Goal: Navigation & Orientation: Find specific page/section

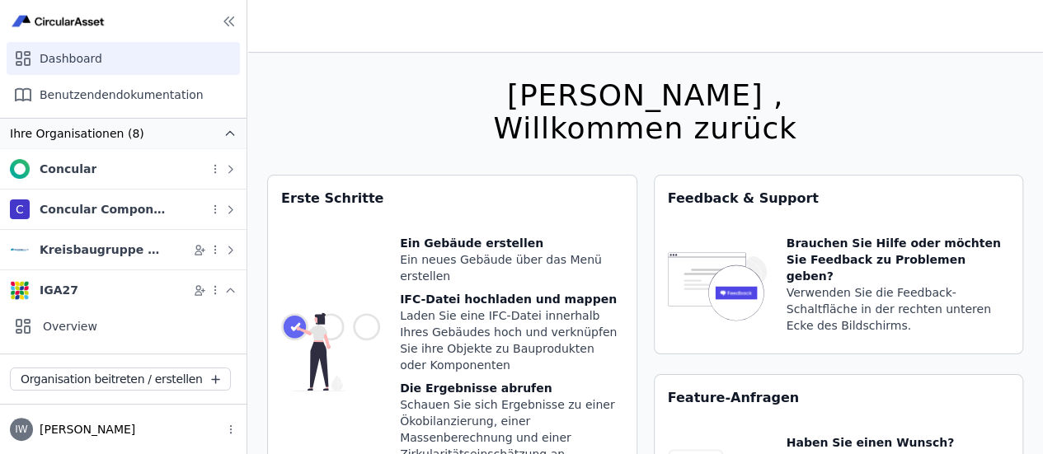
click at [226, 133] on icon "button" at bounding box center [229, 133] width 7 height 4
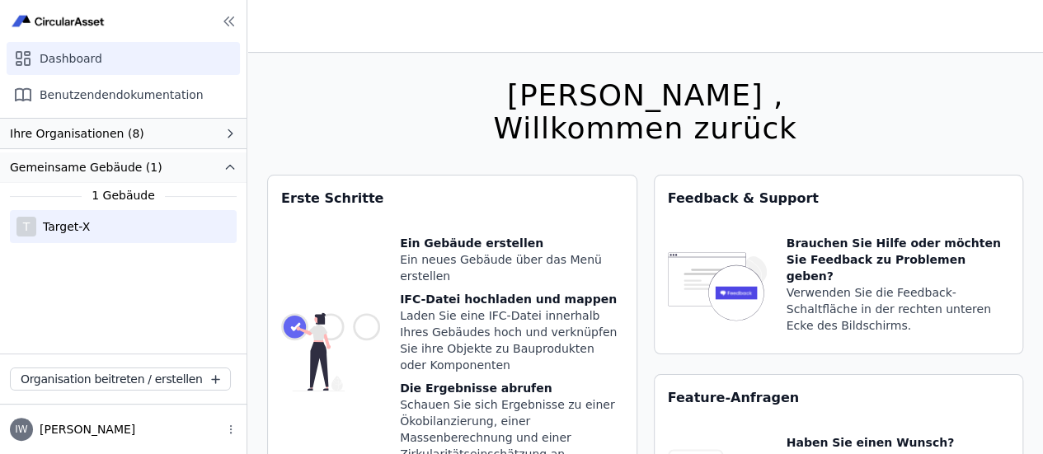
click at [73, 222] on div "Target-X" at bounding box center [63, 226] width 54 height 16
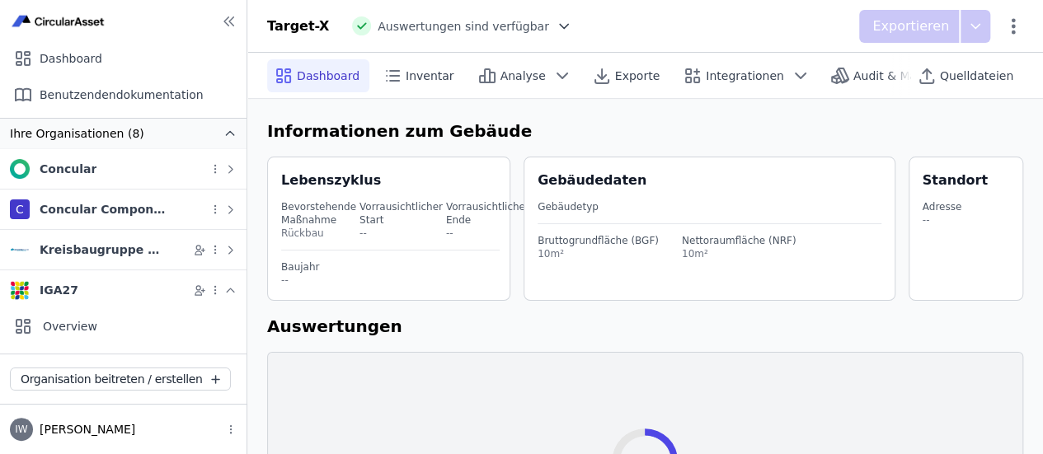
select select "*"
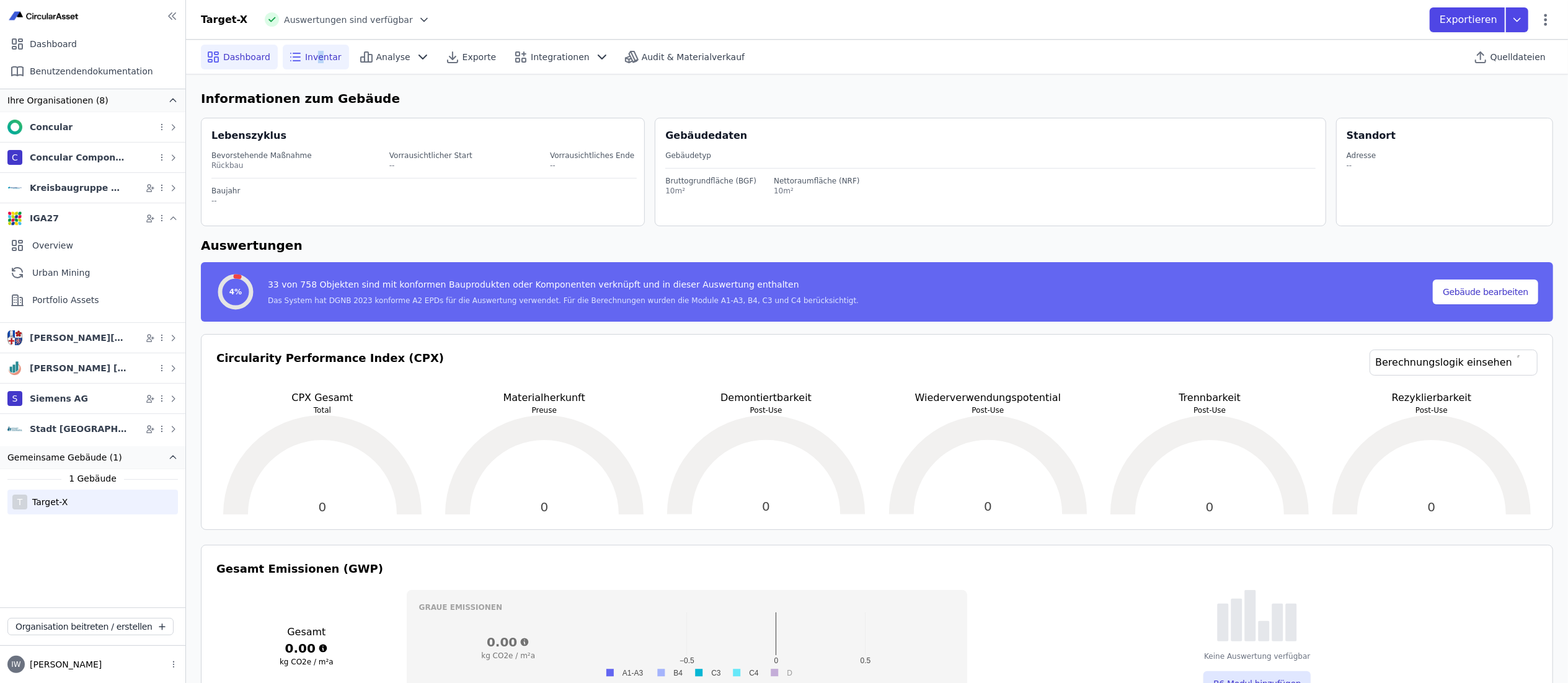
click at [317, 61] on span "Inventar" at bounding box center [323, 57] width 37 height 12
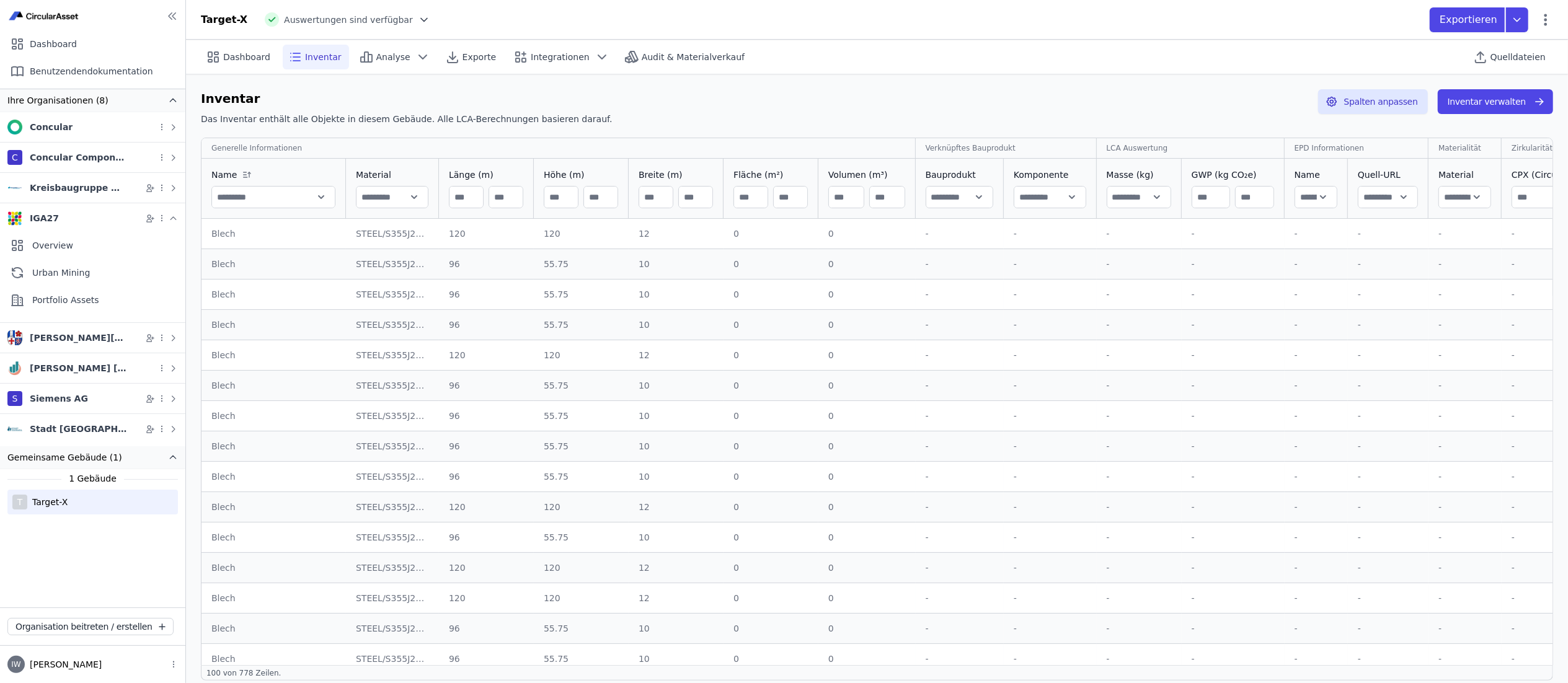
click at [441, 83] on div "Inventar Das Inventar enthält alle Objekte in diesem Gebäude. Alle LCA-Berechnu…" at bounding box center [876, 385] width 1381 height 621
click at [222, 51] on div "Dashboard" at bounding box center [239, 56] width 77 height 25
select select "*"
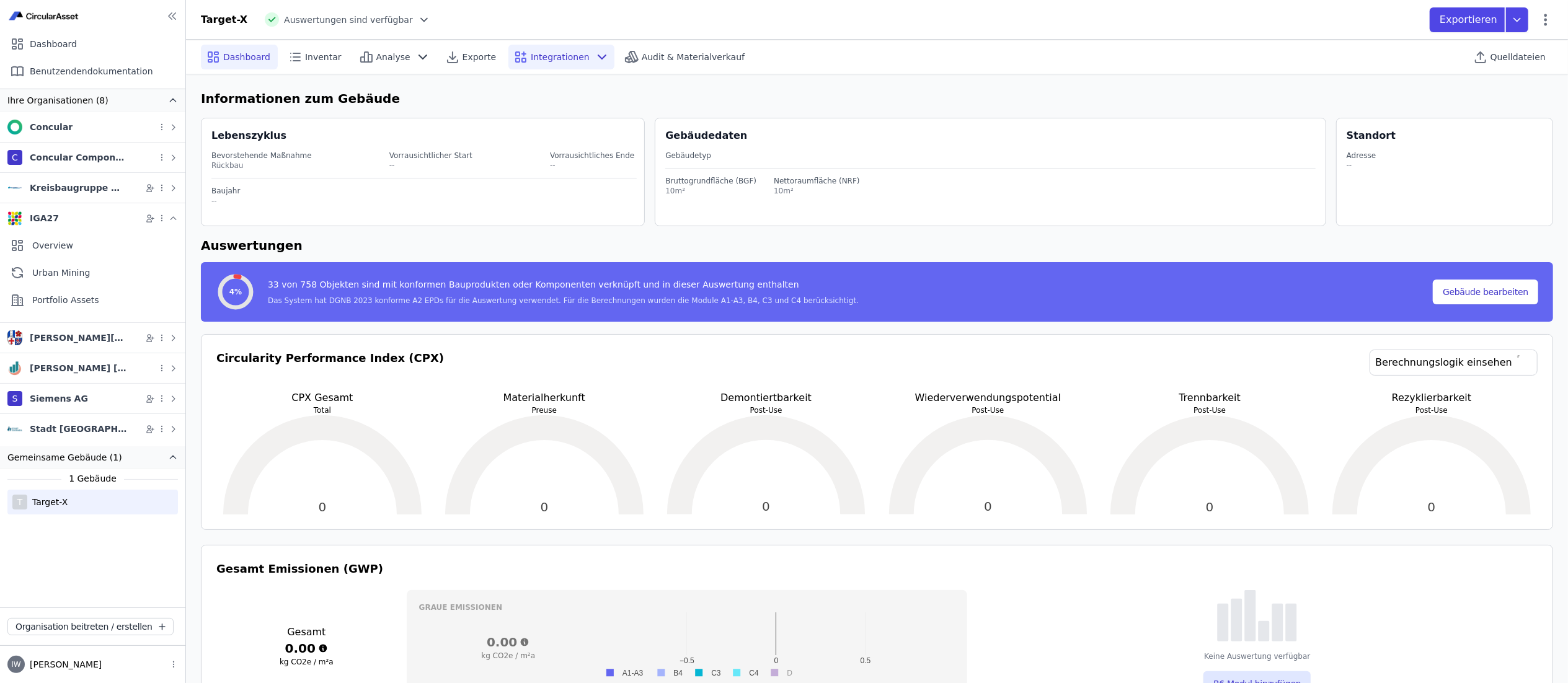
click at [541, 65] on div "Integrationen" at bounding box center [561, 56] width 106 height 25
click at [462, 113] on div "Nutzen Sie eeule innerhalb von Circular LCA" at bounding box center [540, 115] width 192 height 12
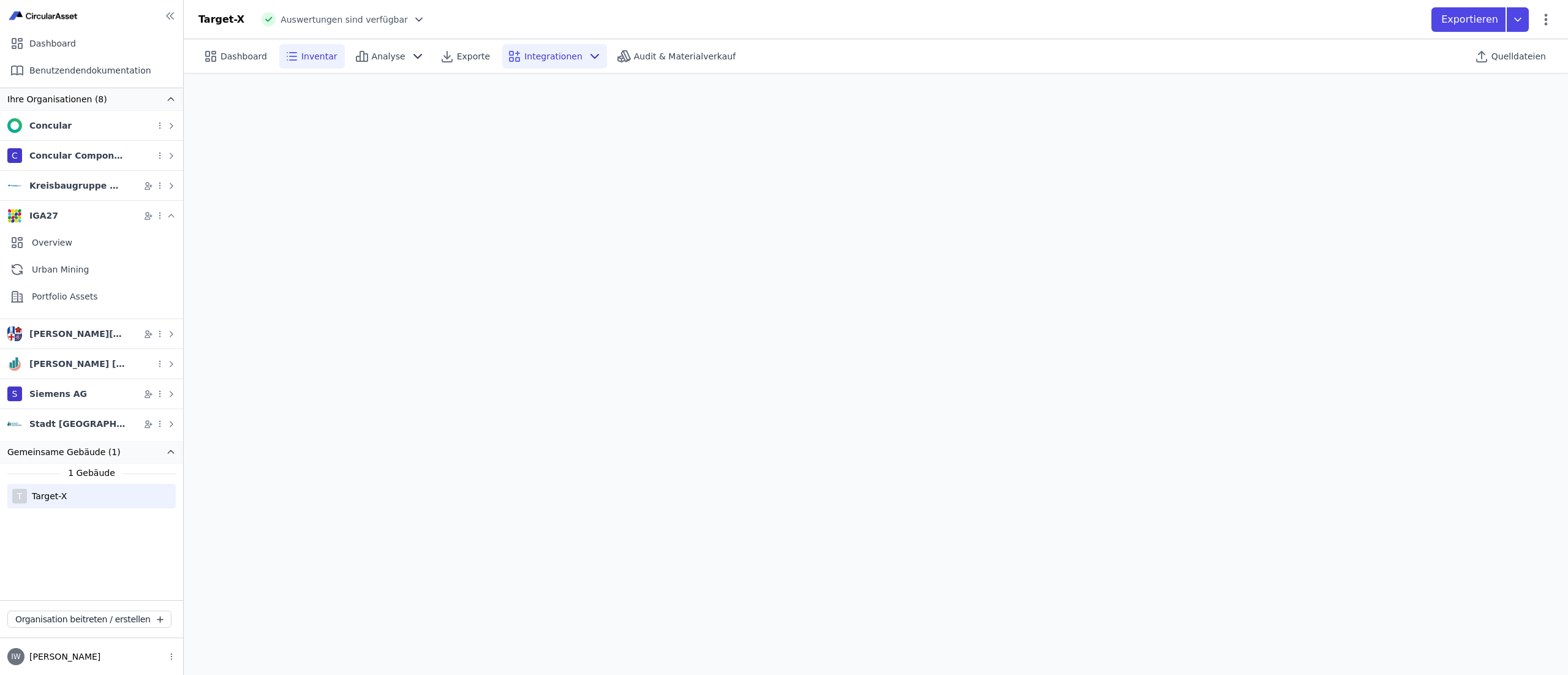
click at [305, 55] on span "Inventar" at bounding box center [320, 56] width 36 height 12
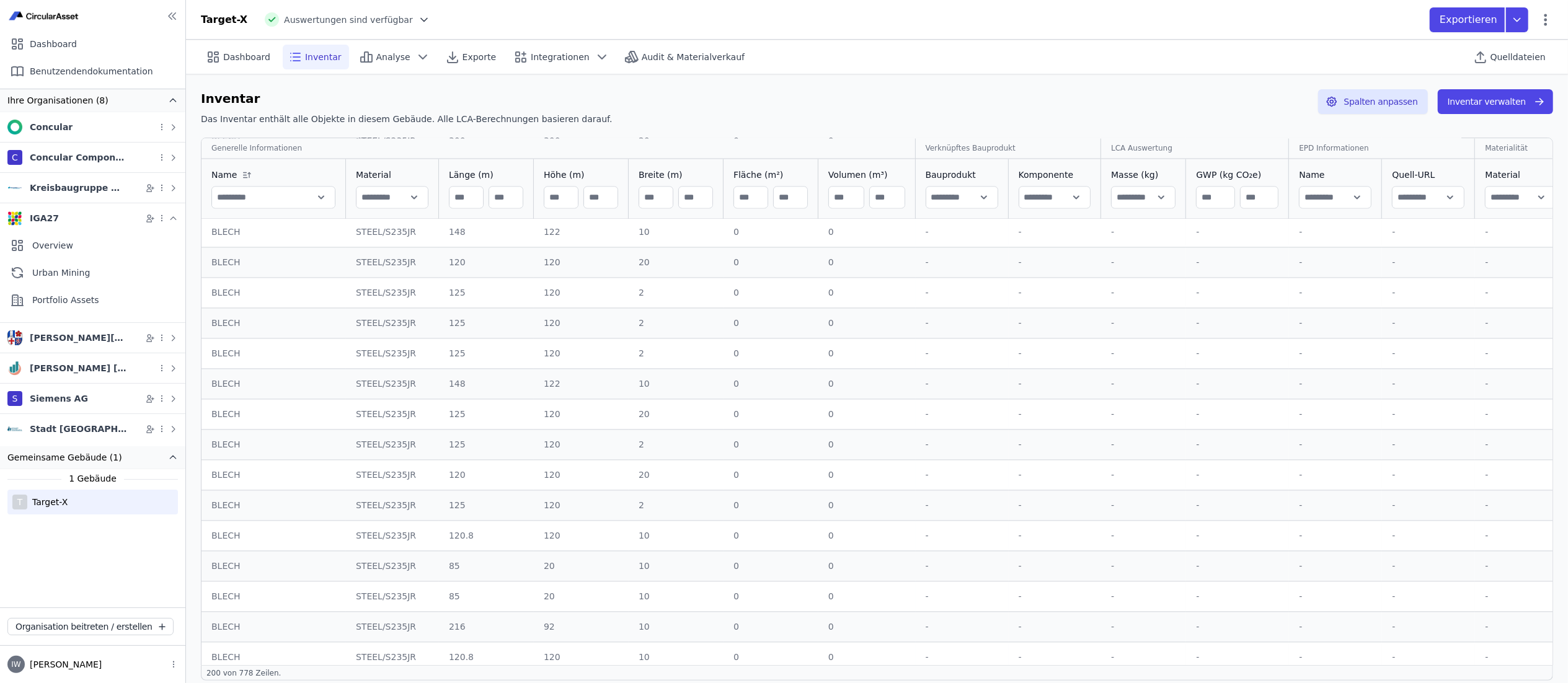
scroll to position [1997, 0]
click at [241, 68] on div "Dashboard" at bounding box center [239, 56] width 77 height 25
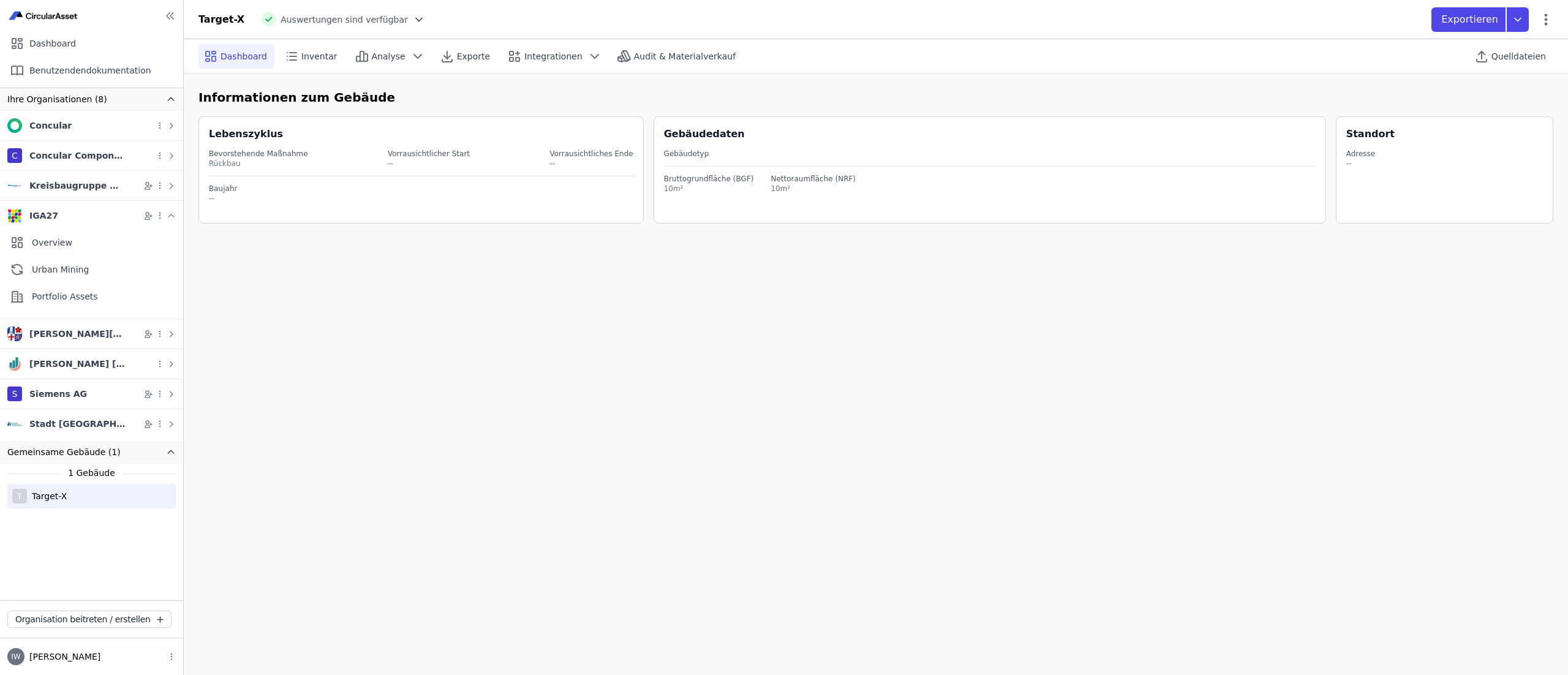
select select "*"
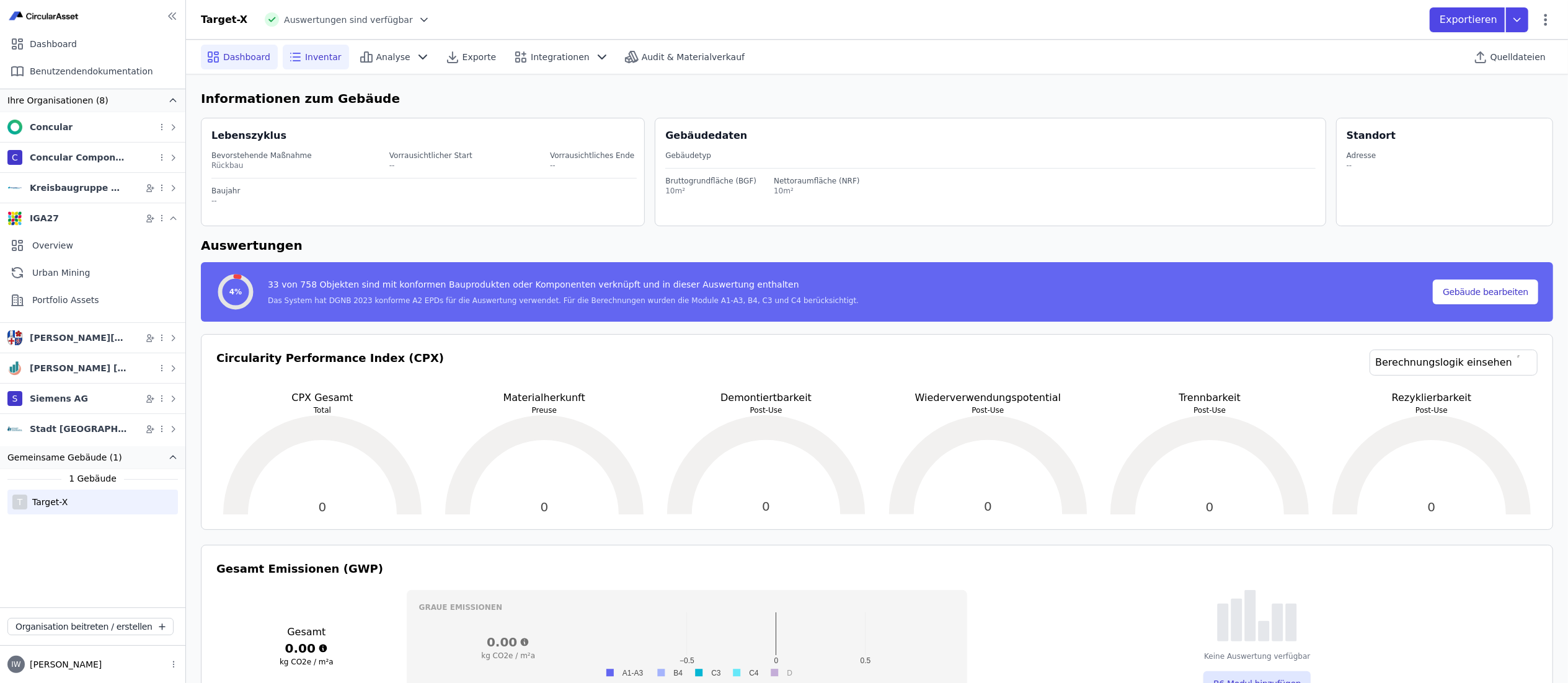
click at [331, 62] on span "Inventar" at bounding box center [323, 57] width 37 height 12
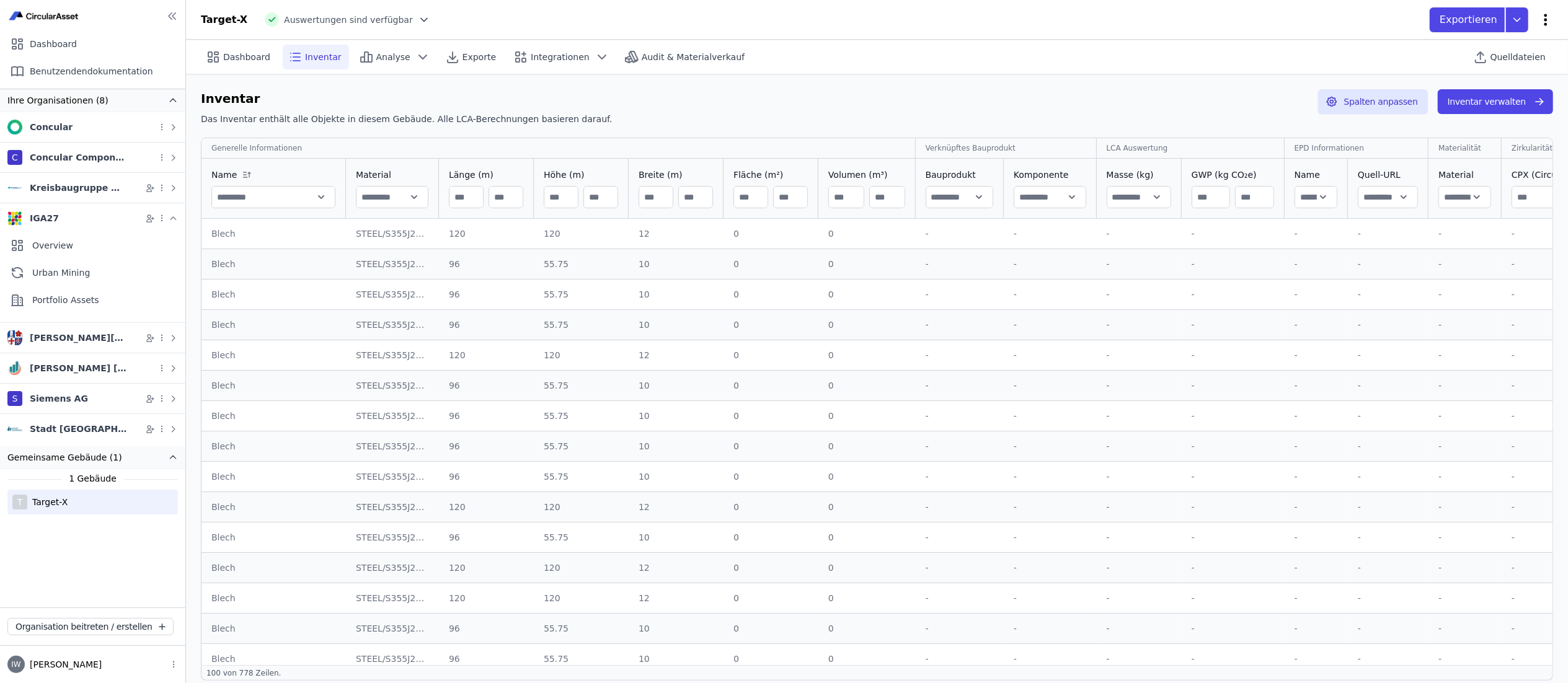
click at [793, 19] on icon at bounding box center [1545, 20] width 15 height 15
click at [793, 65] on div "Dashboard Inventar Analyse Exporte Integrationen Audit & Materialverkauf Quelld…" at bounding box center [877, 56] width 1352 height 34
click at [793, 96] on button "Spalten anpassen" at bounding box center [1372, 102] width 110 height 25
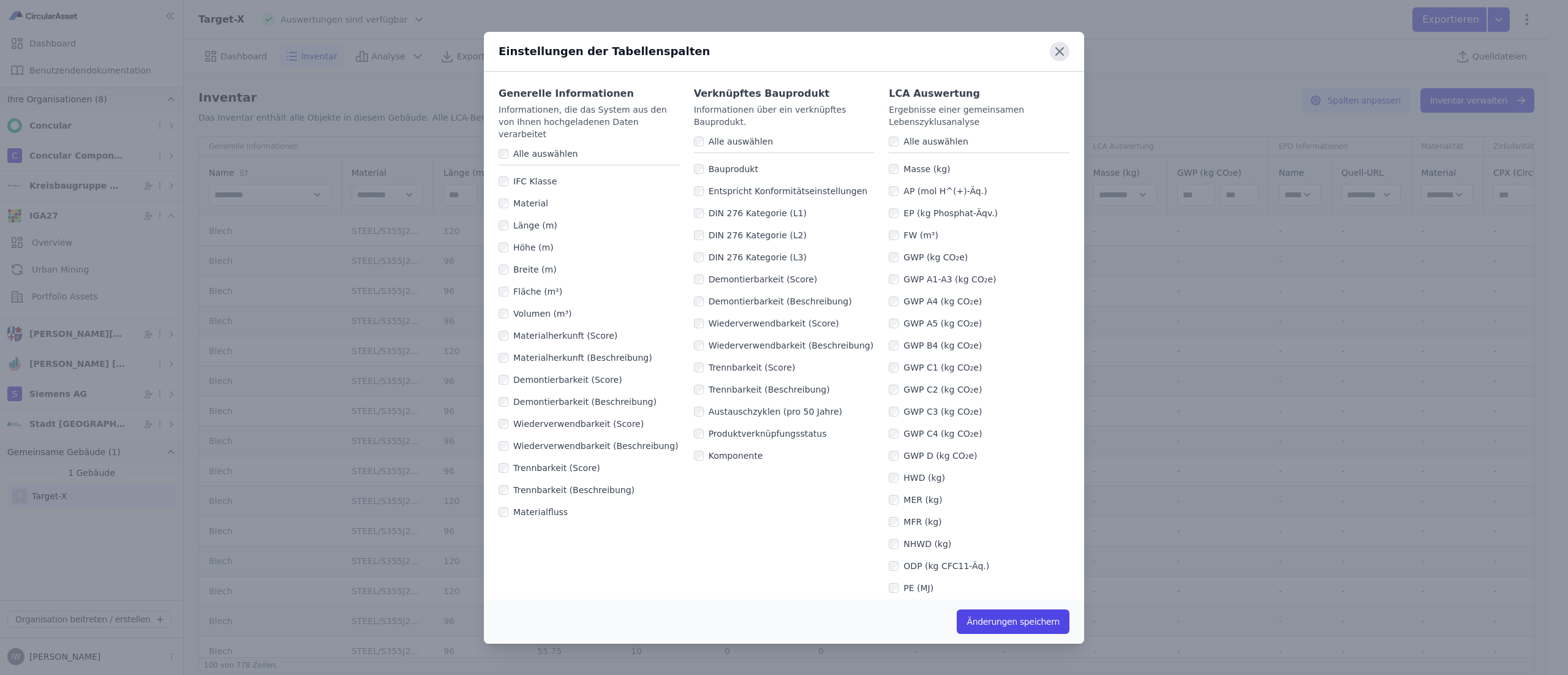
click at [783, 54] on icon at bounding box center [1060, 51] width 19 height 19
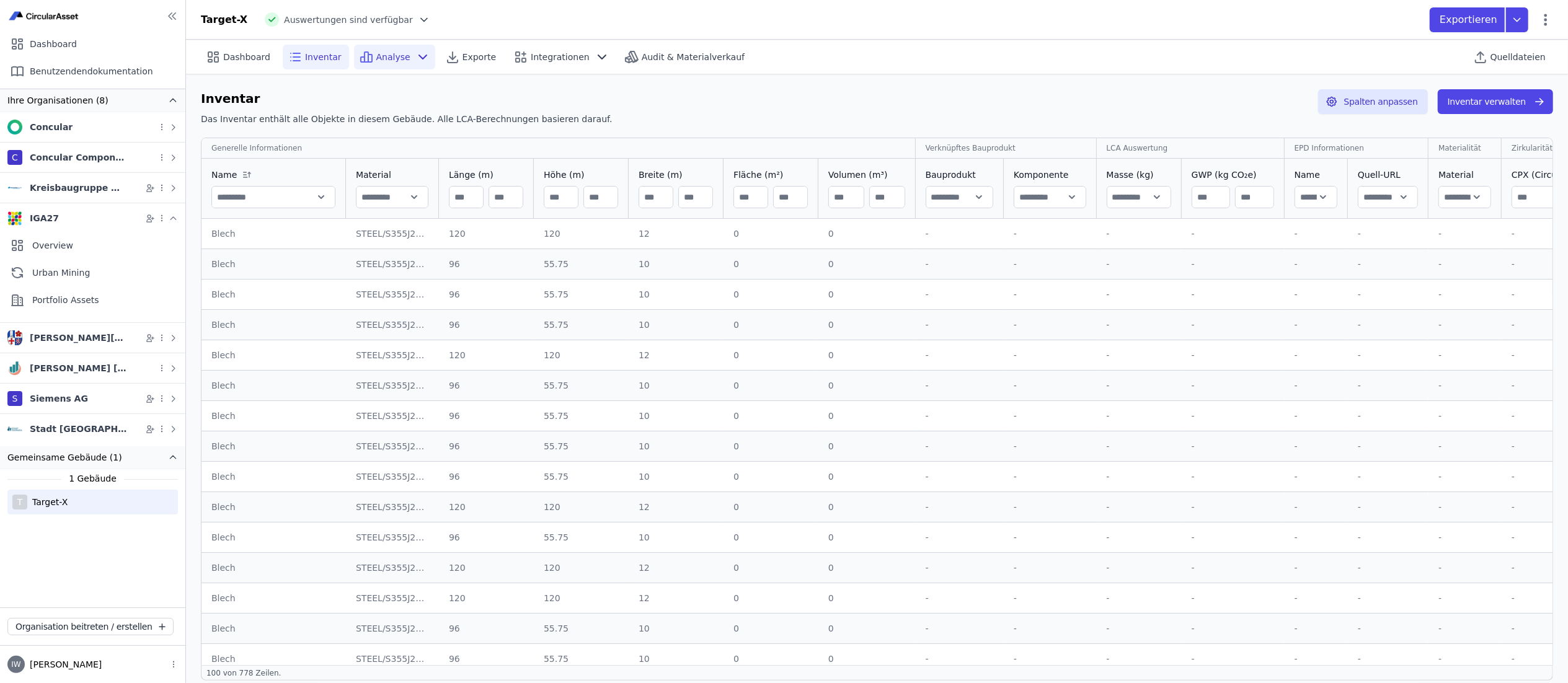
click at [384, 66] on div "Analyse" at bounding box center [395, 56] width 81 height 25
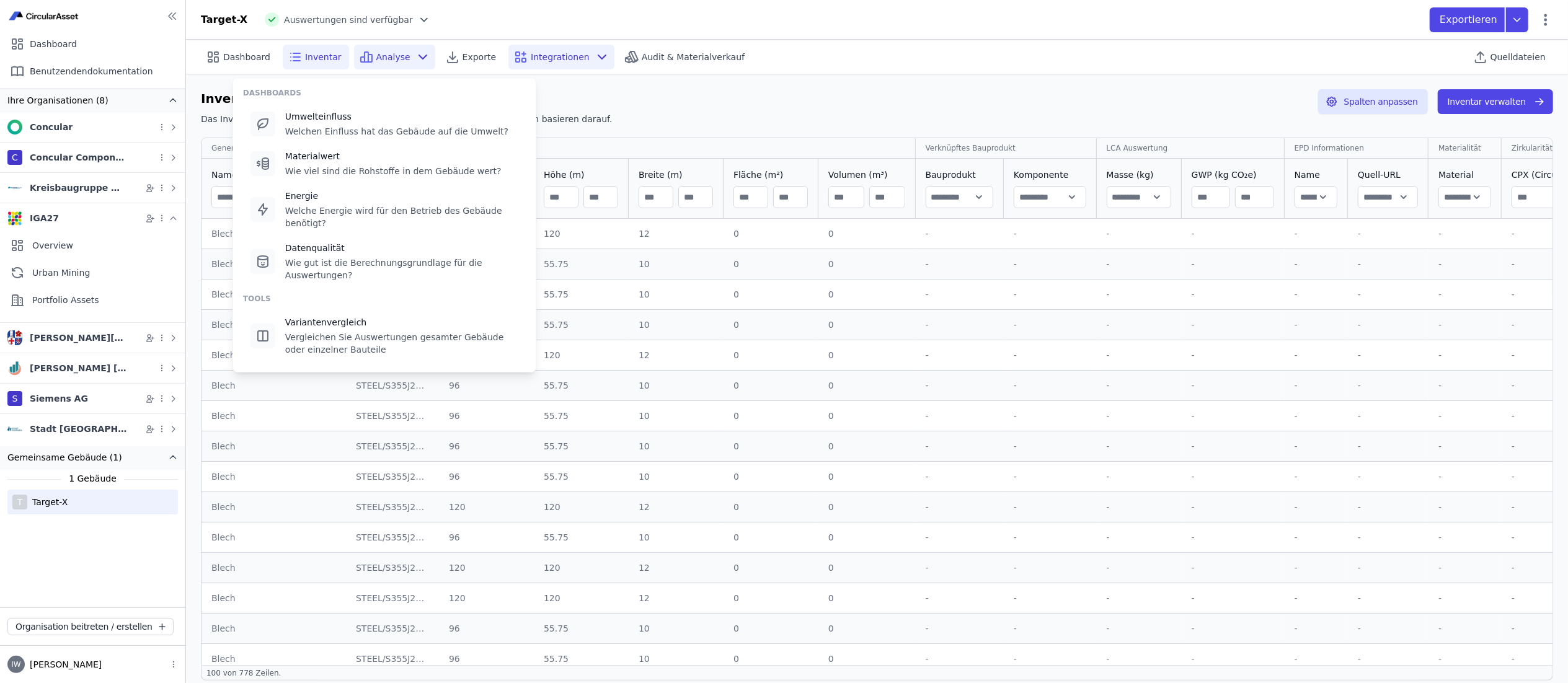
click at [516, 55] on icon at bounding box center [517, 53] width 4 height 4
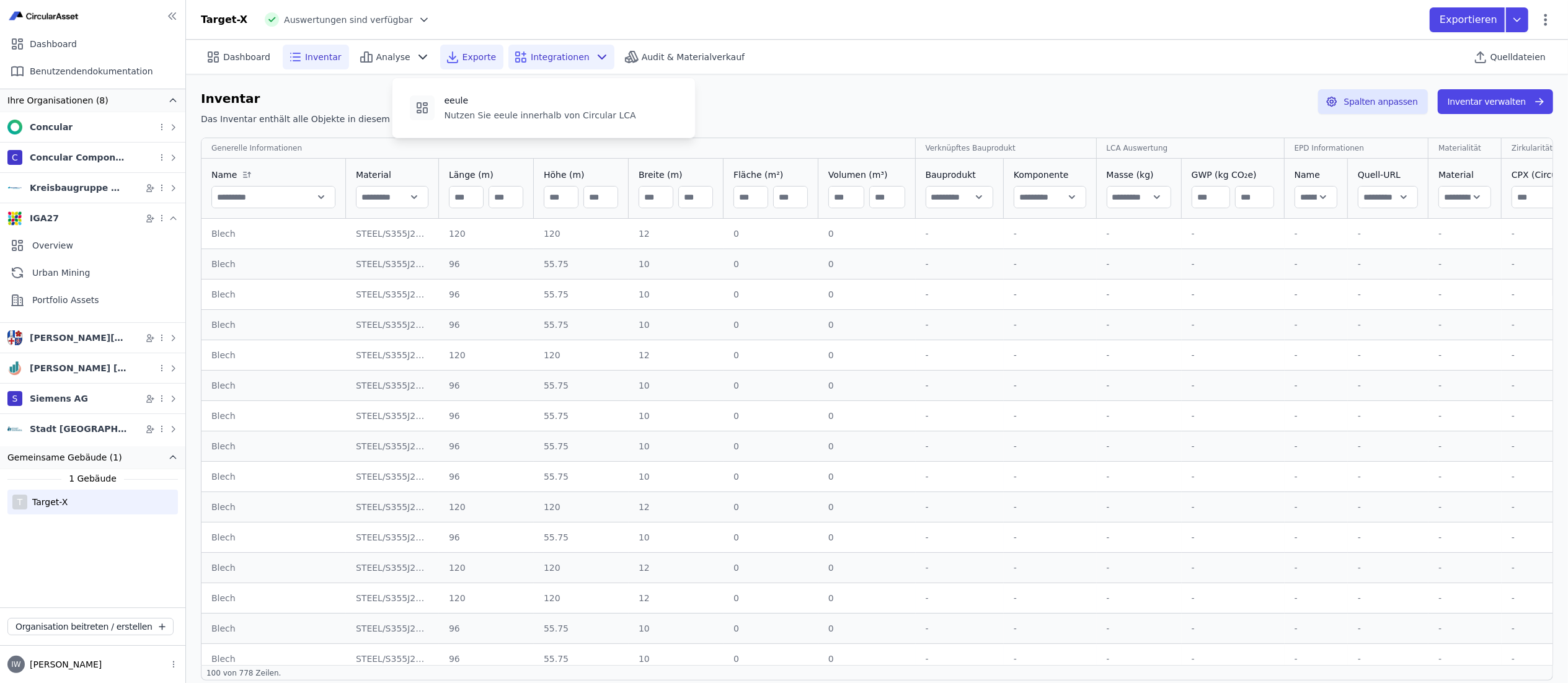
click at [463, 59] on span "Exporte" at bounding box center [479, 57] width 34 height 12
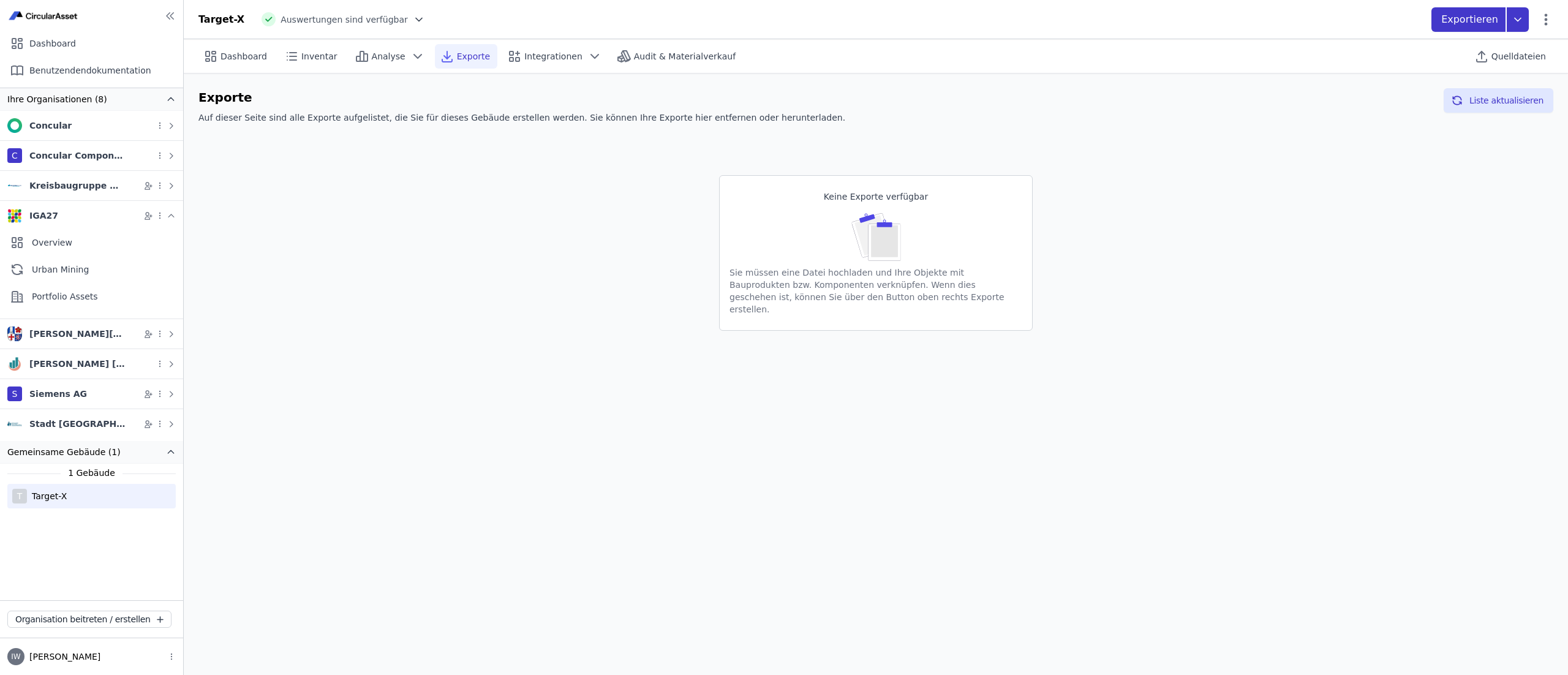
click at [783, 17] on icon at bounding box center [1518, 19] width 22 height 25
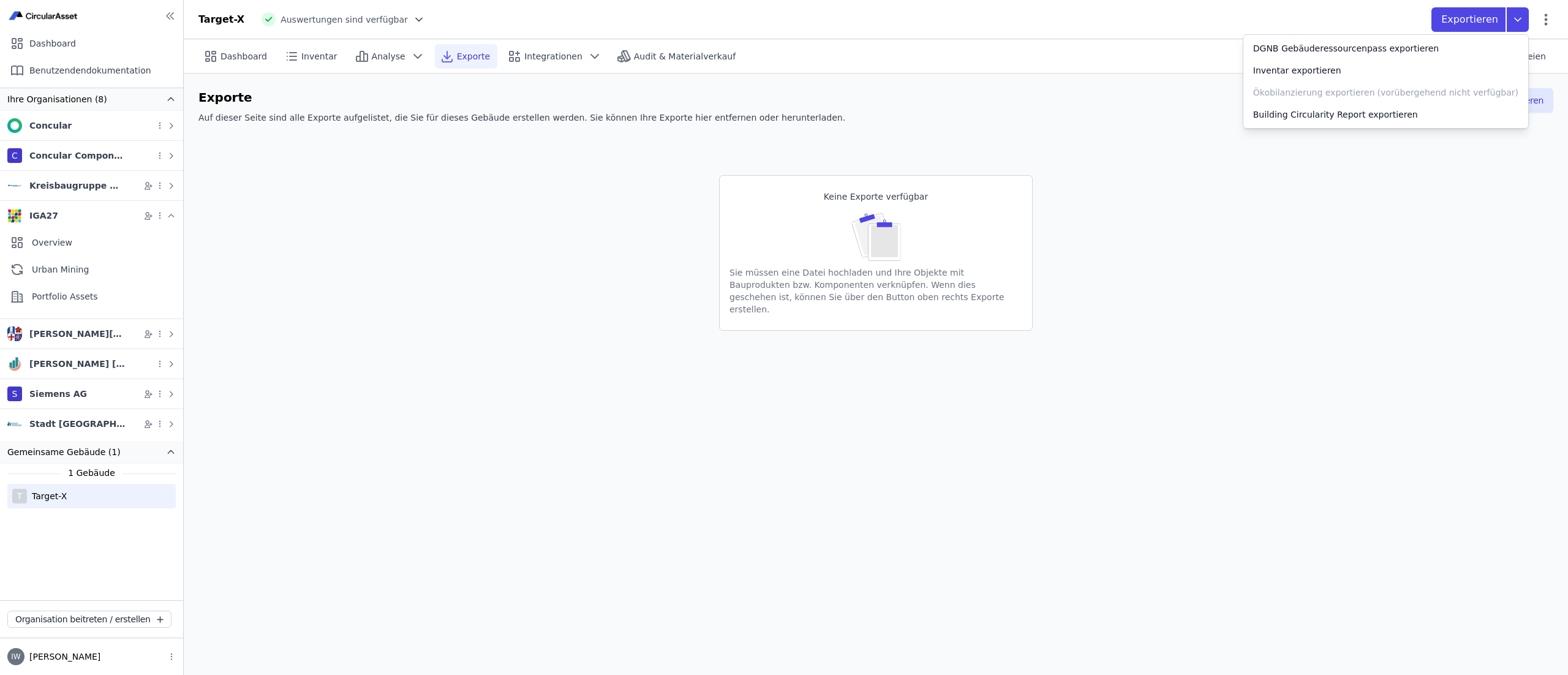
click at [603, 125] on div "Exporte Auf dieser Seite sind alle Exporte aufgelistet, die Sie für dieses Gebä…" at bounding box center [522, 109] width 647 height 40
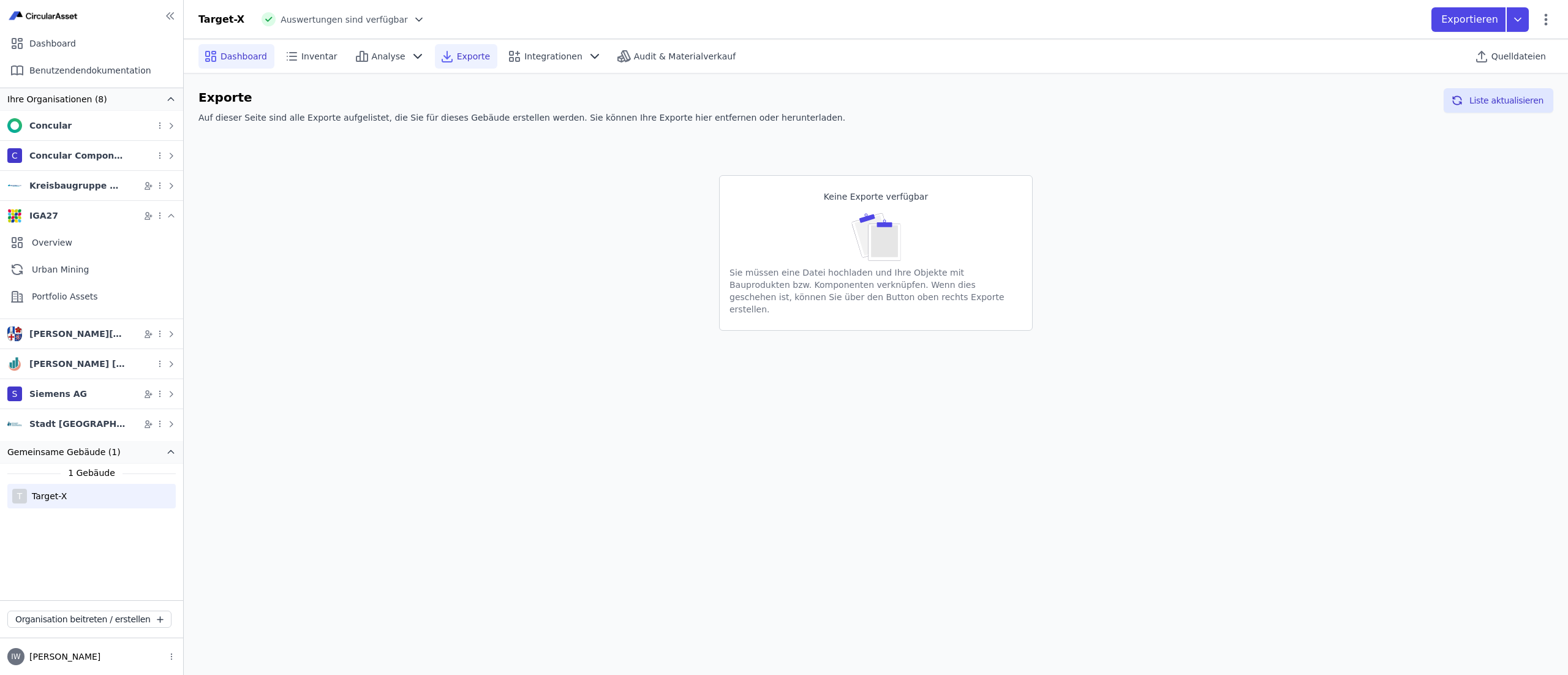
click at [236, 56] on span "Dashboard" at bounding box center [244, 56] width 47 height 12
select select "*"
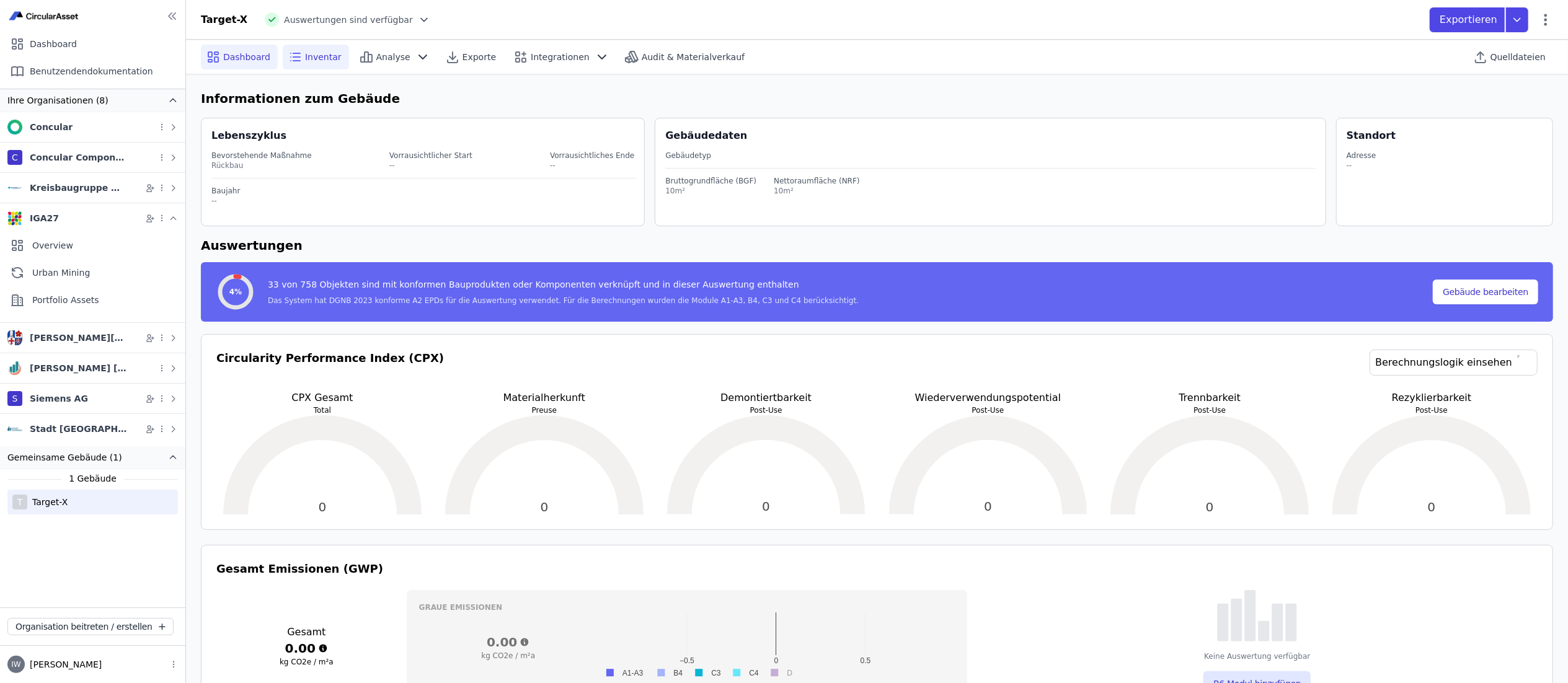
click at [335, 54] on div "Inventar" at bounding box center [316, 56] width 66 height 25
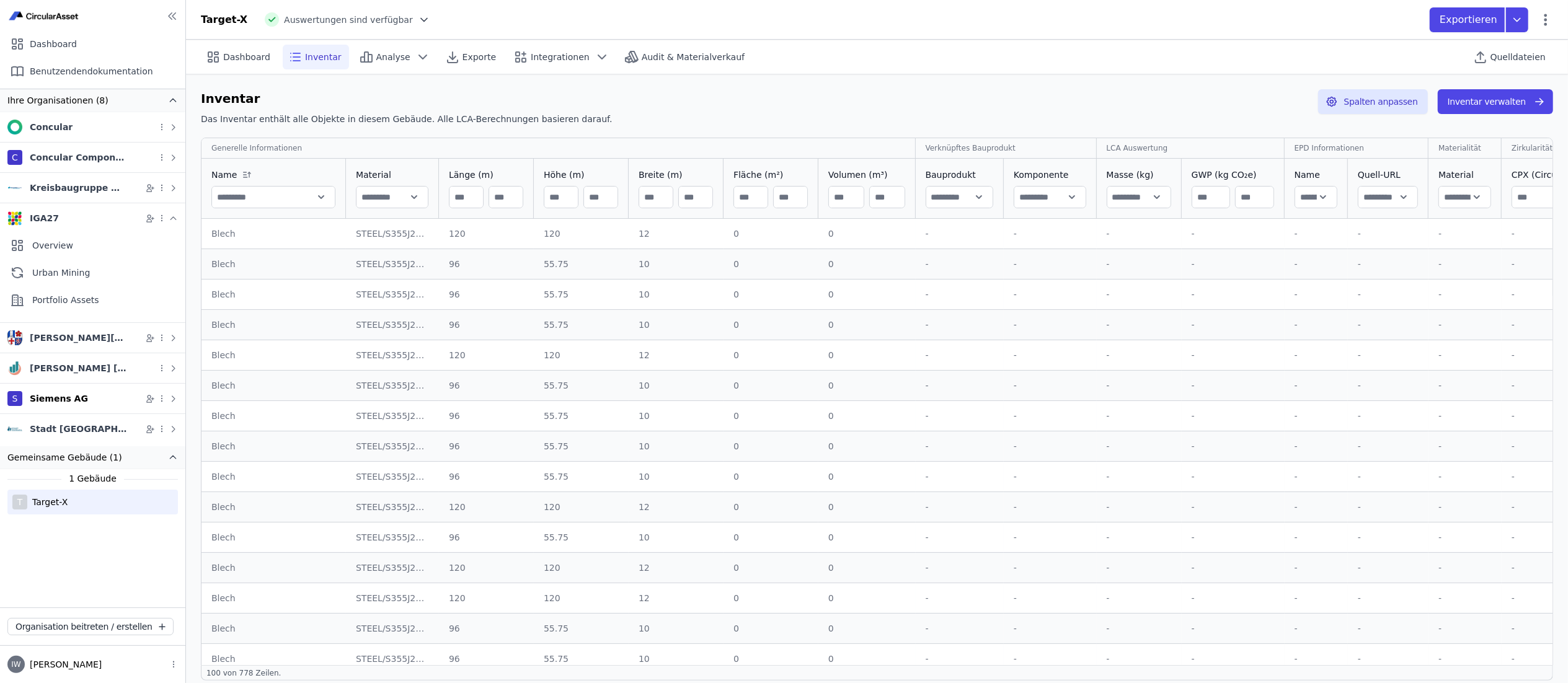
click at [52, 341] on div "Siemens AG" at bounding box center [59, 399] width 58 height 12
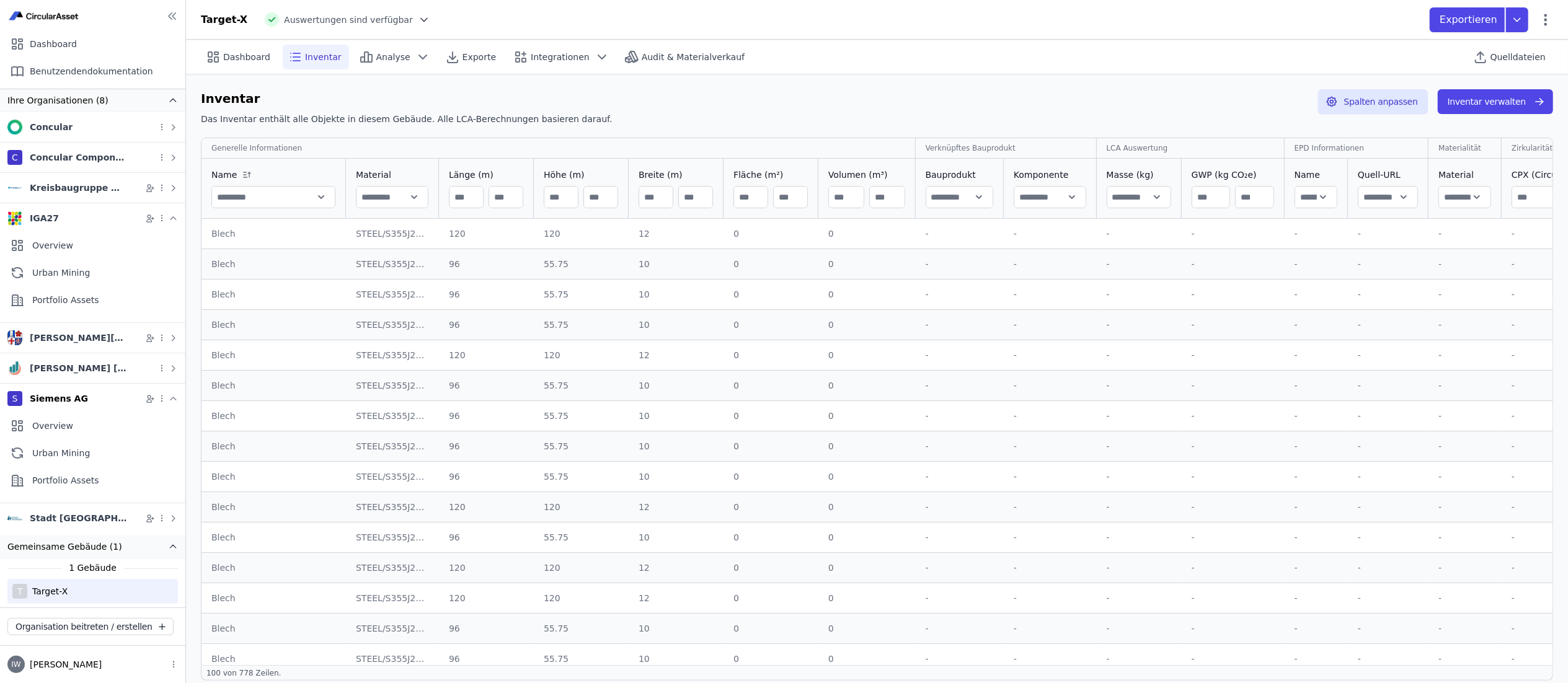
click at [67, 341] on div "Siemens AG" at bounding box center [59, 399] width 58 height 12
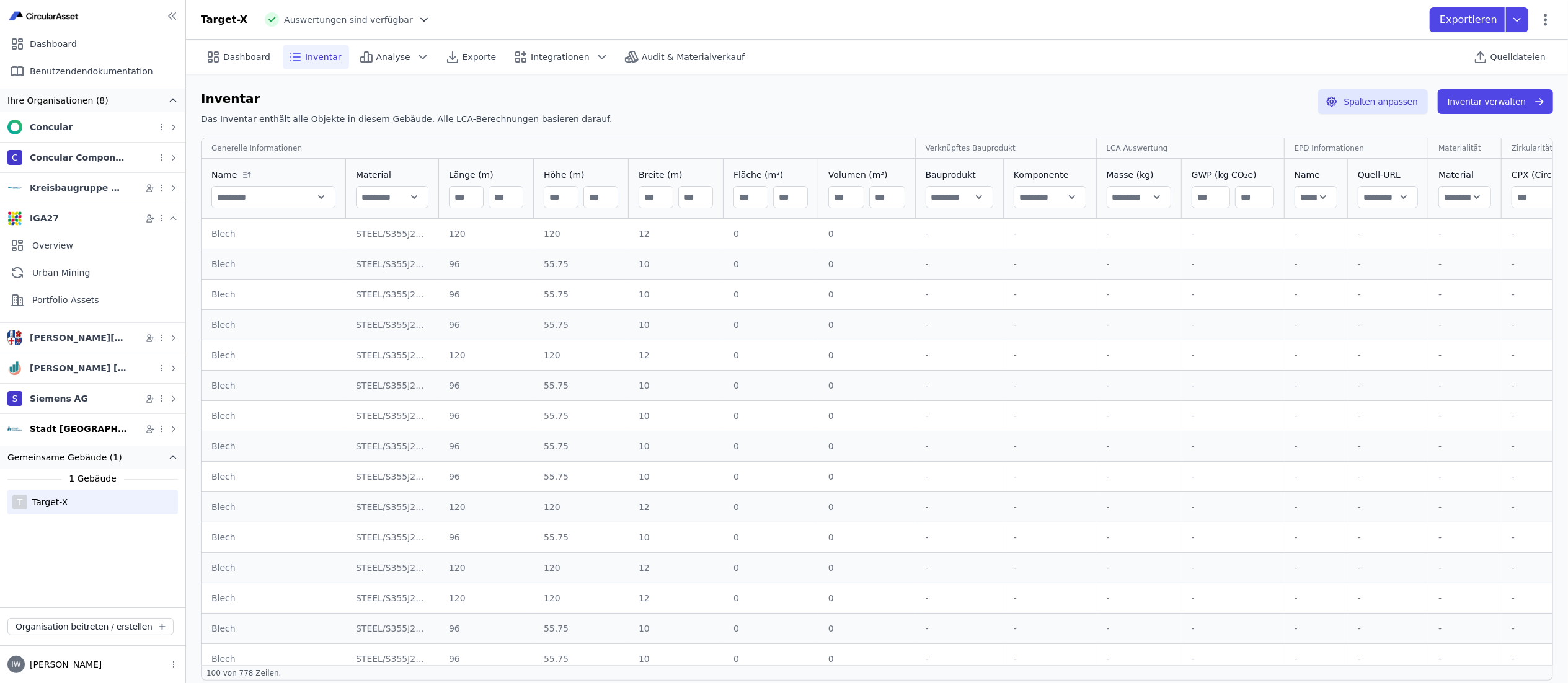
click at [71, 341] on div "Stadt Eschweiler" at bounding box center [80, 429] width 99 height 12
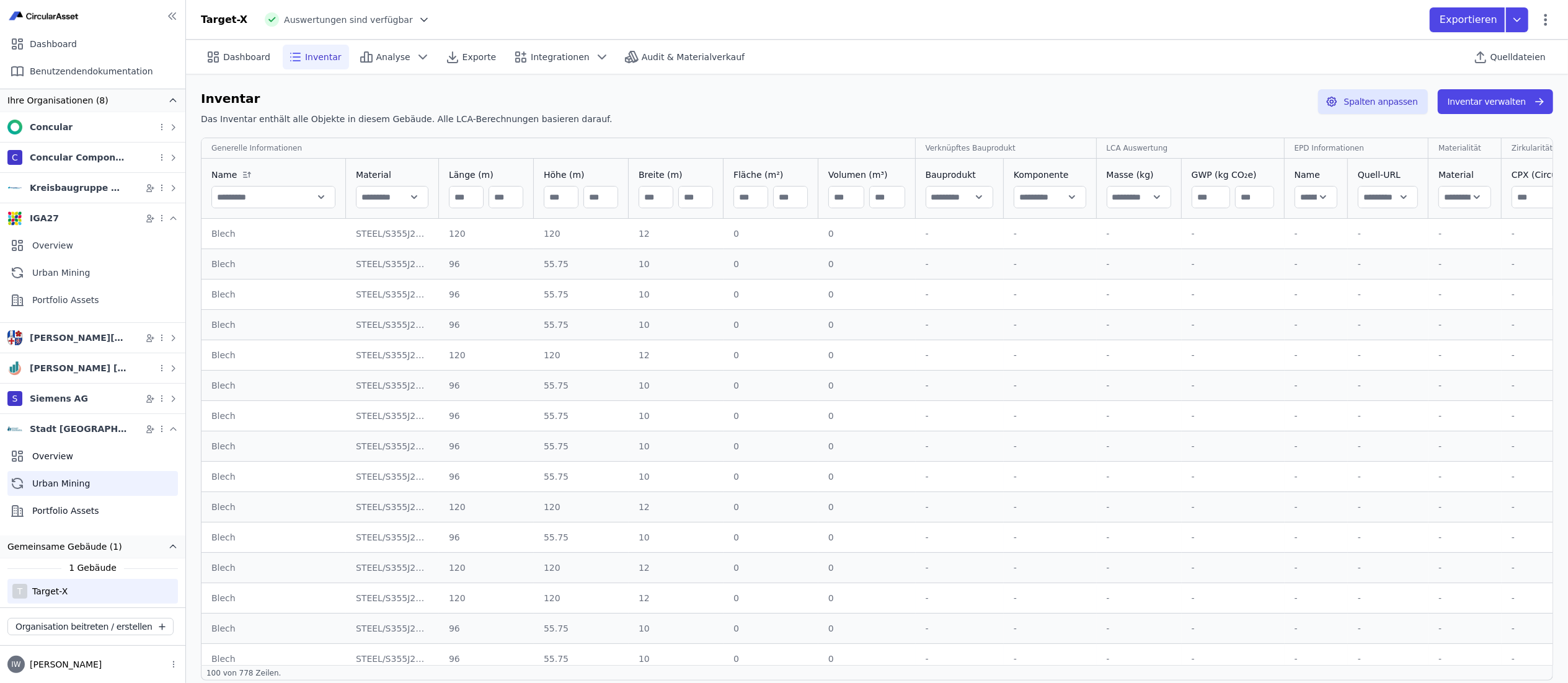
scroll to position [5, 0]
click at [47, 218] on div "IGA27" at bounding box center [44, 216] width 29 height 12
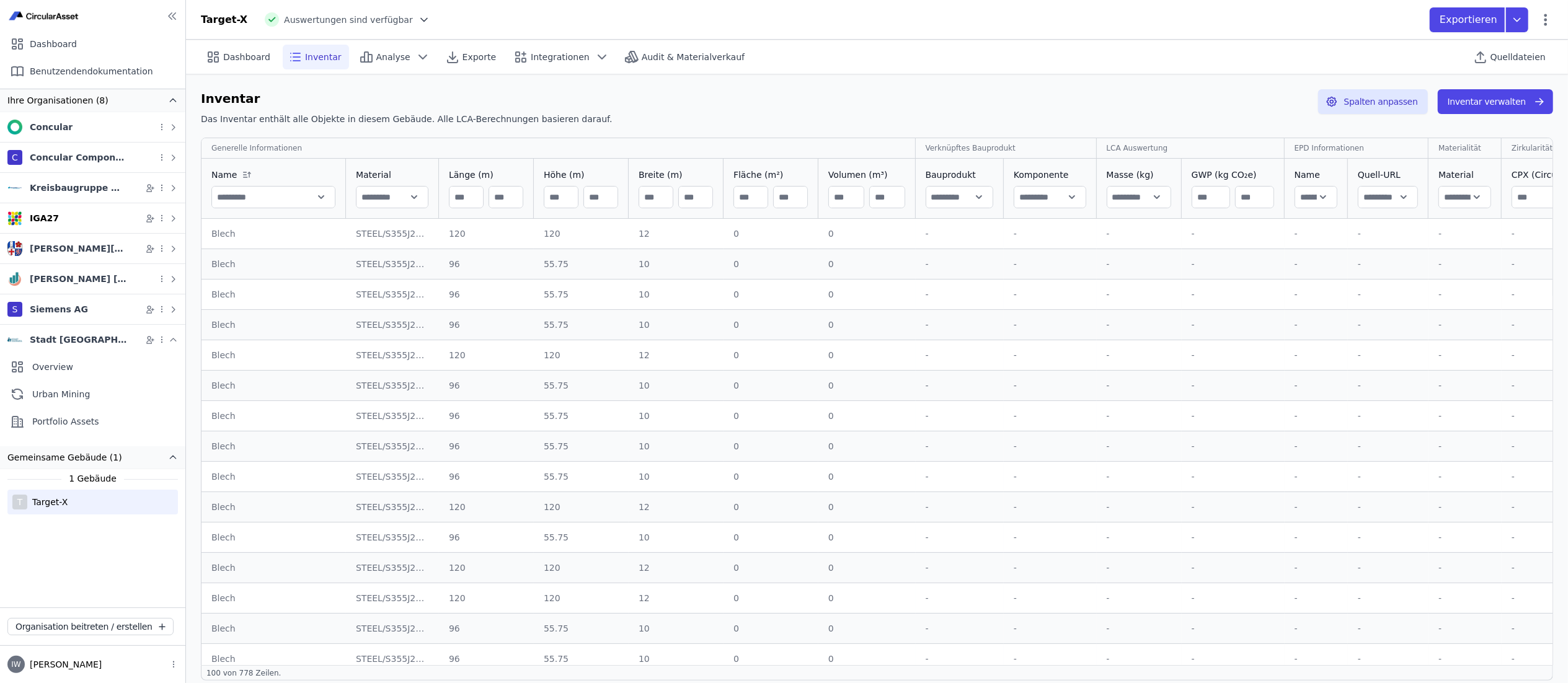
scroll to position [0, 0]
click at [62, 337] on div "Stadt Eschweiler" at bounding box center [80, 339] width 99 height 12
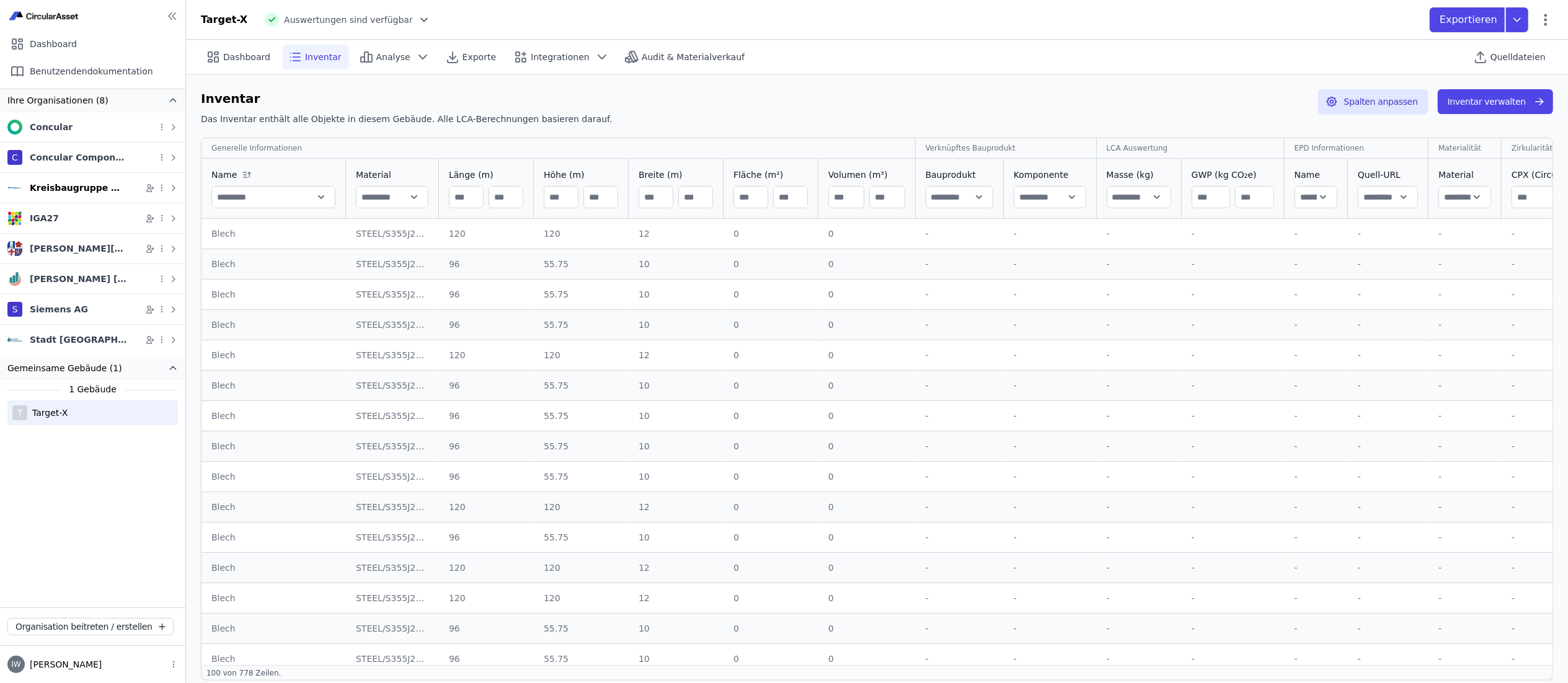
click at [59, 189] on div "Kreisbaugruppe Waiblingen" at bounding box center [80, 188] width 99 height 12
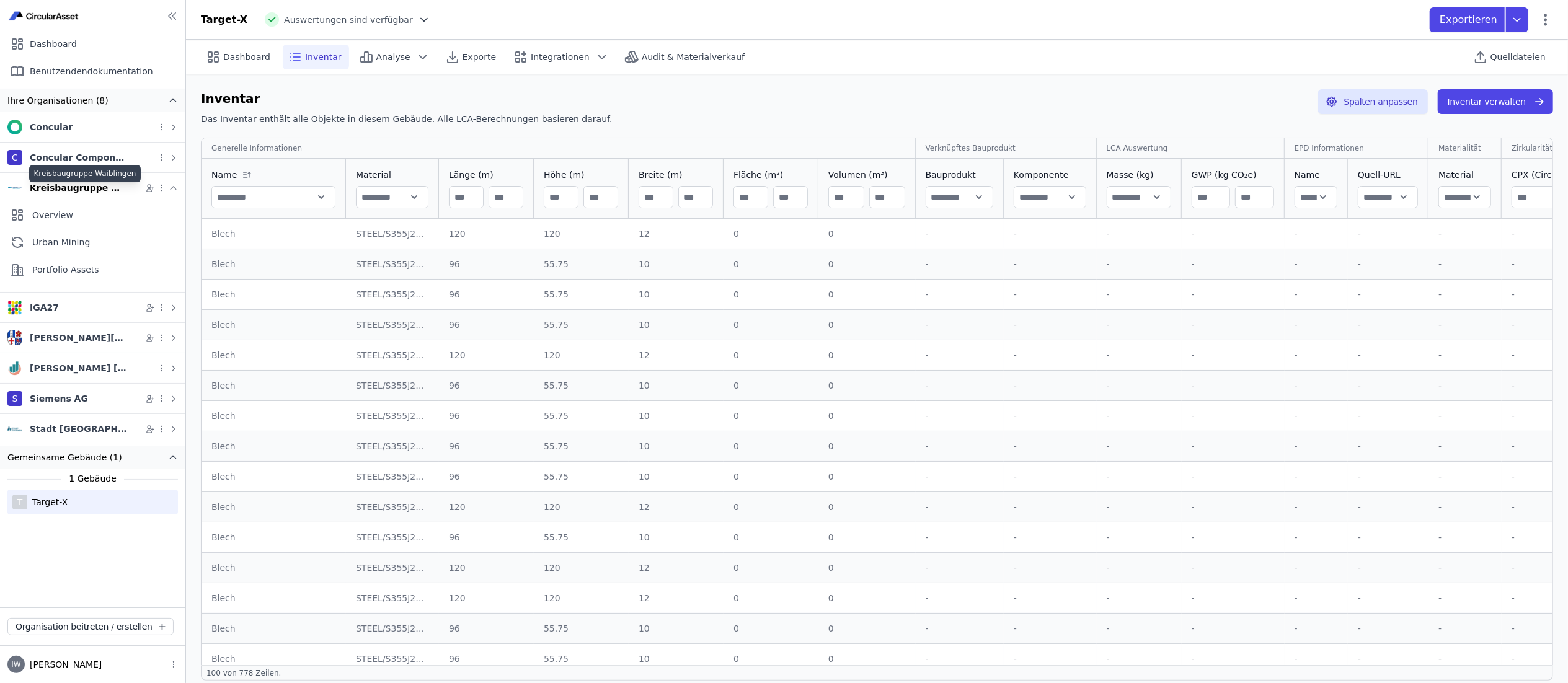
click at [59, 189] on div "Kreisbaugruppe Waiblingen" at bounding box center [80, 188] width 99 height 12
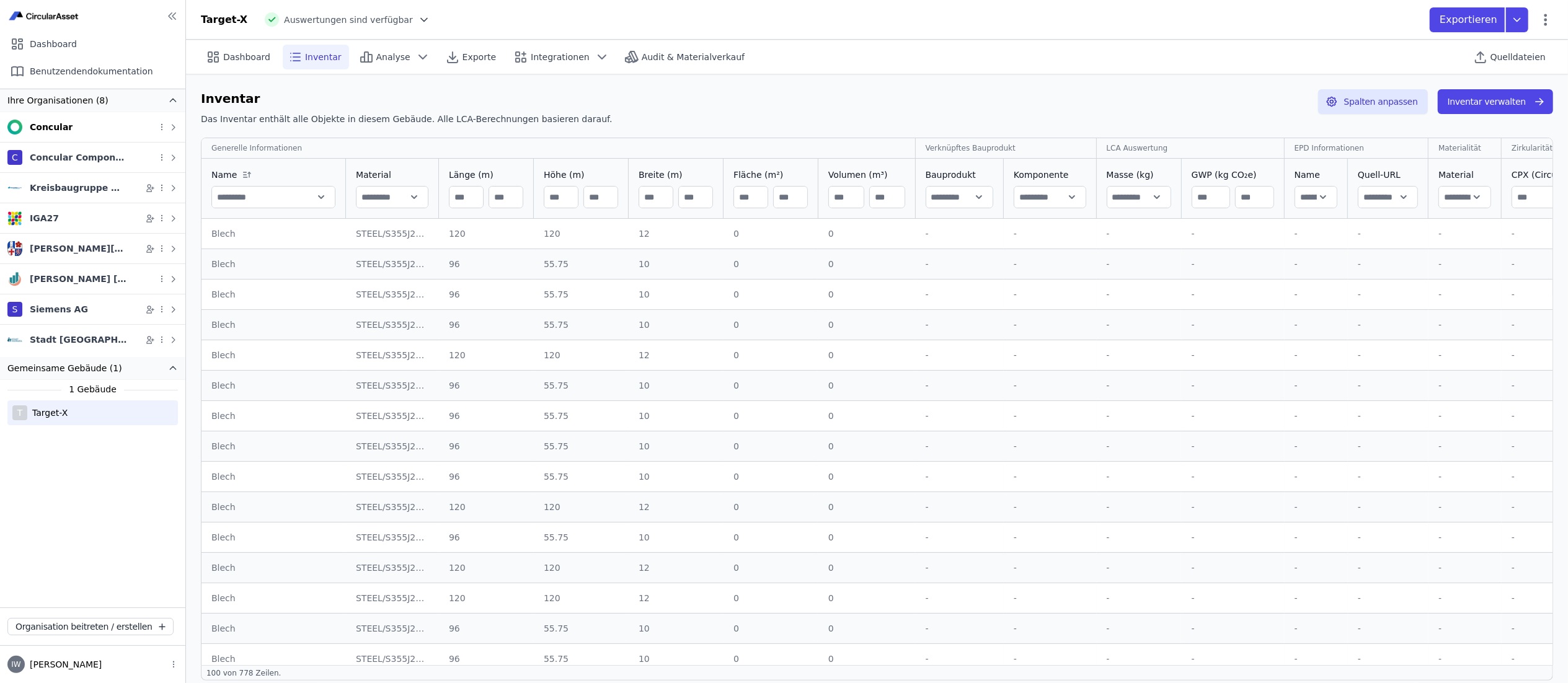
click at [58, 129] on div "Concular" at bounding box center [51, 127] width 43 height 12
